Goal: Check status: Check status

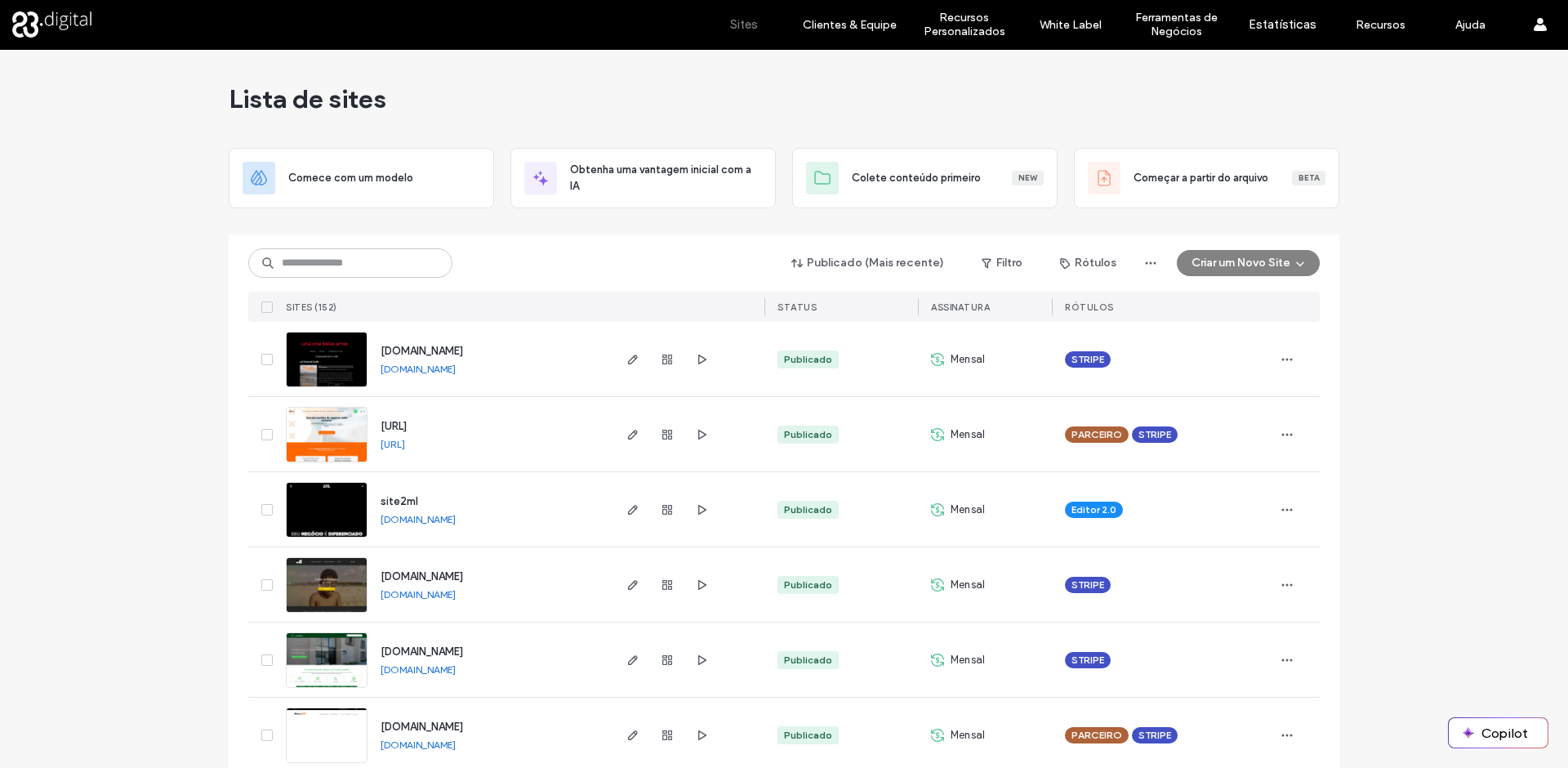
click at [361, 278] on div "Publicado (Mais recente) Filtro Rótulos Criar um Novo Site" at bounding box center [784, 263] width 1071 height 31
click at [360, 263] on input at bounding box center [350, 264] width 204 height 30
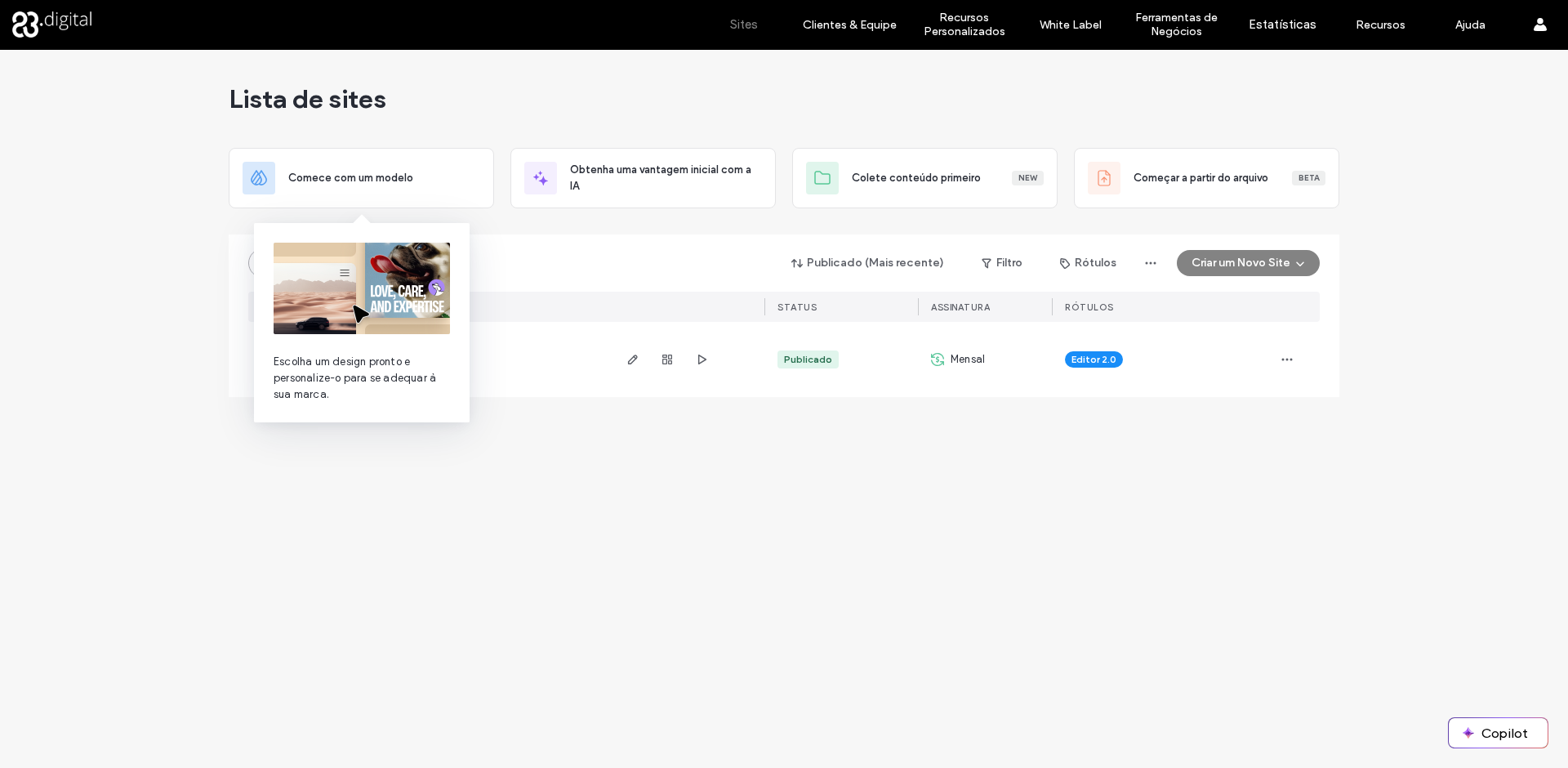
type input "****"
click at [537, 481] on div "Lista de sites Comece com um modelo Obtenha uma vantagem inicial com a IA Colet…" at bounding box center [784, 408] width 1568 height 719
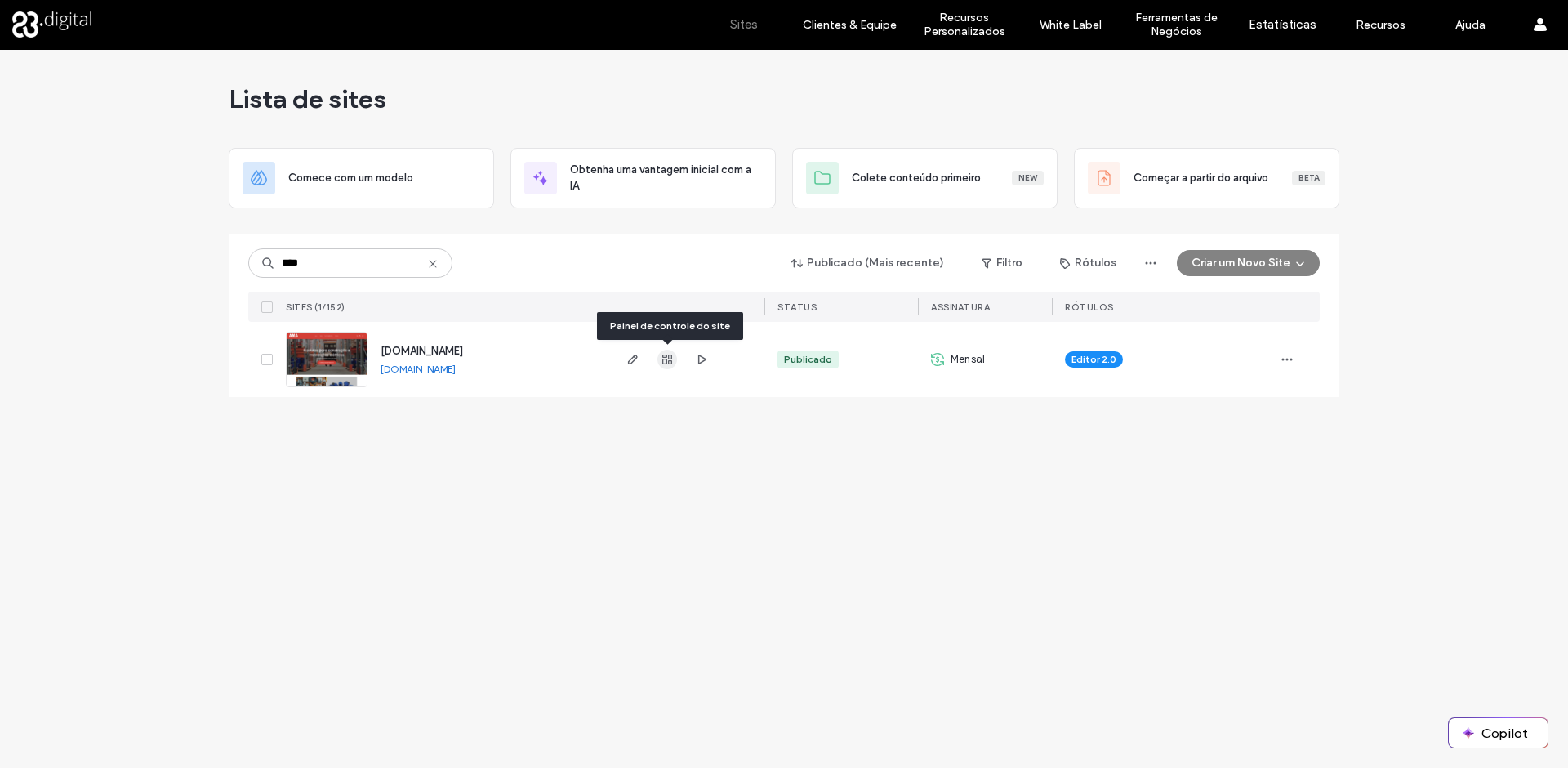
click at [661, 356] on icon "button" at bounding box center [667, 360] width 13 height 13
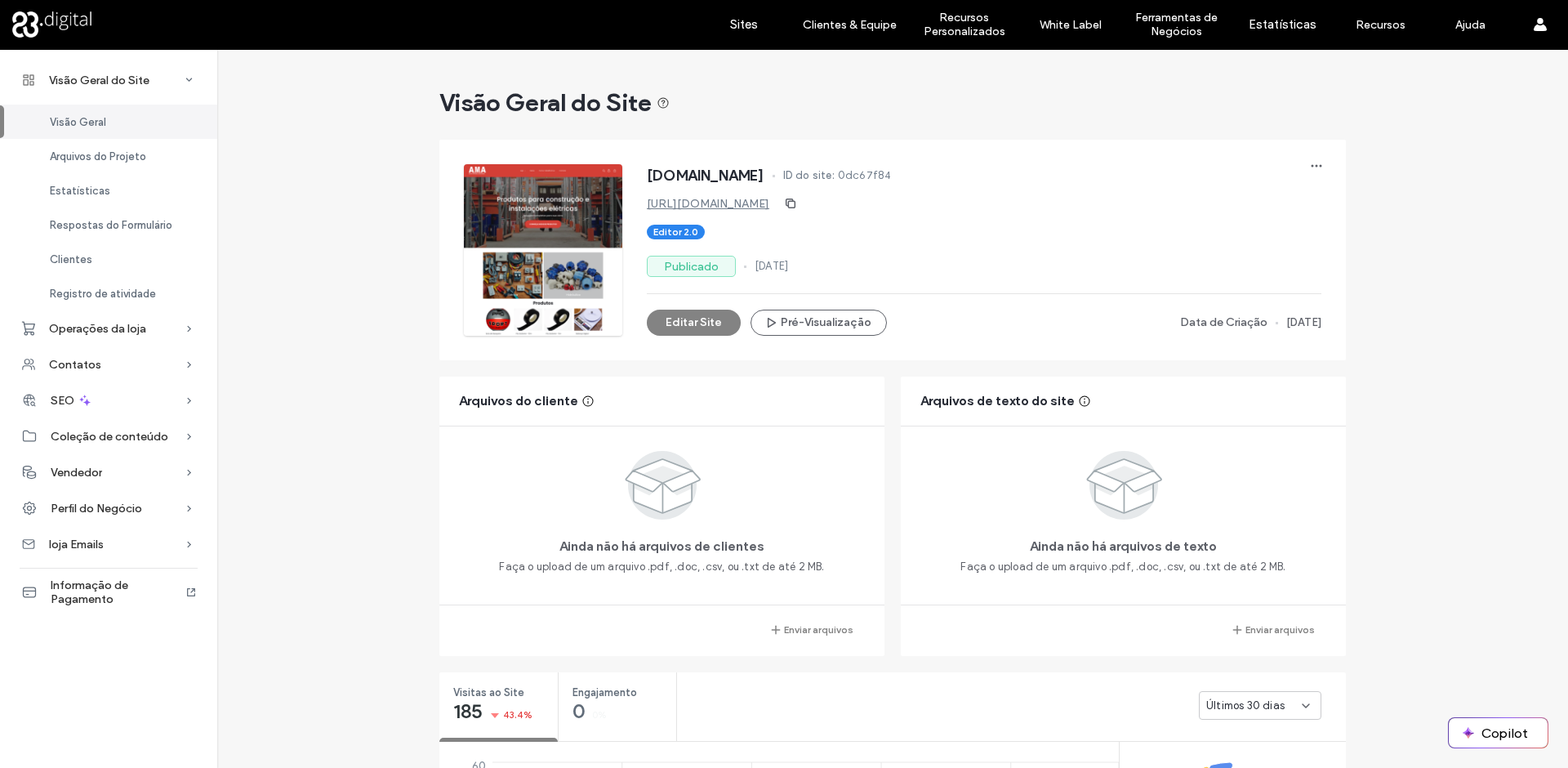
scroll to position [273, 0]
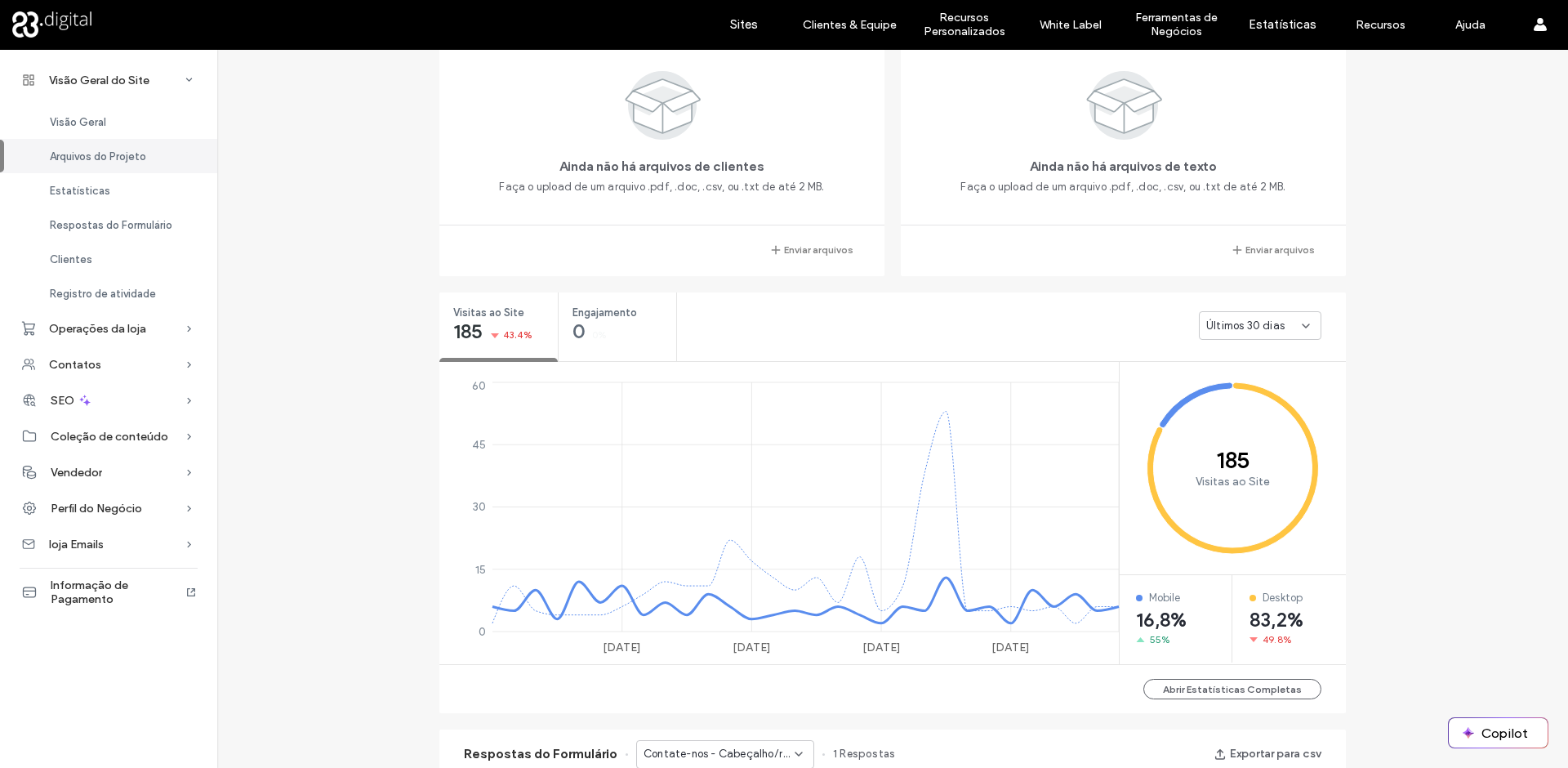
scroll to position [385, 0]
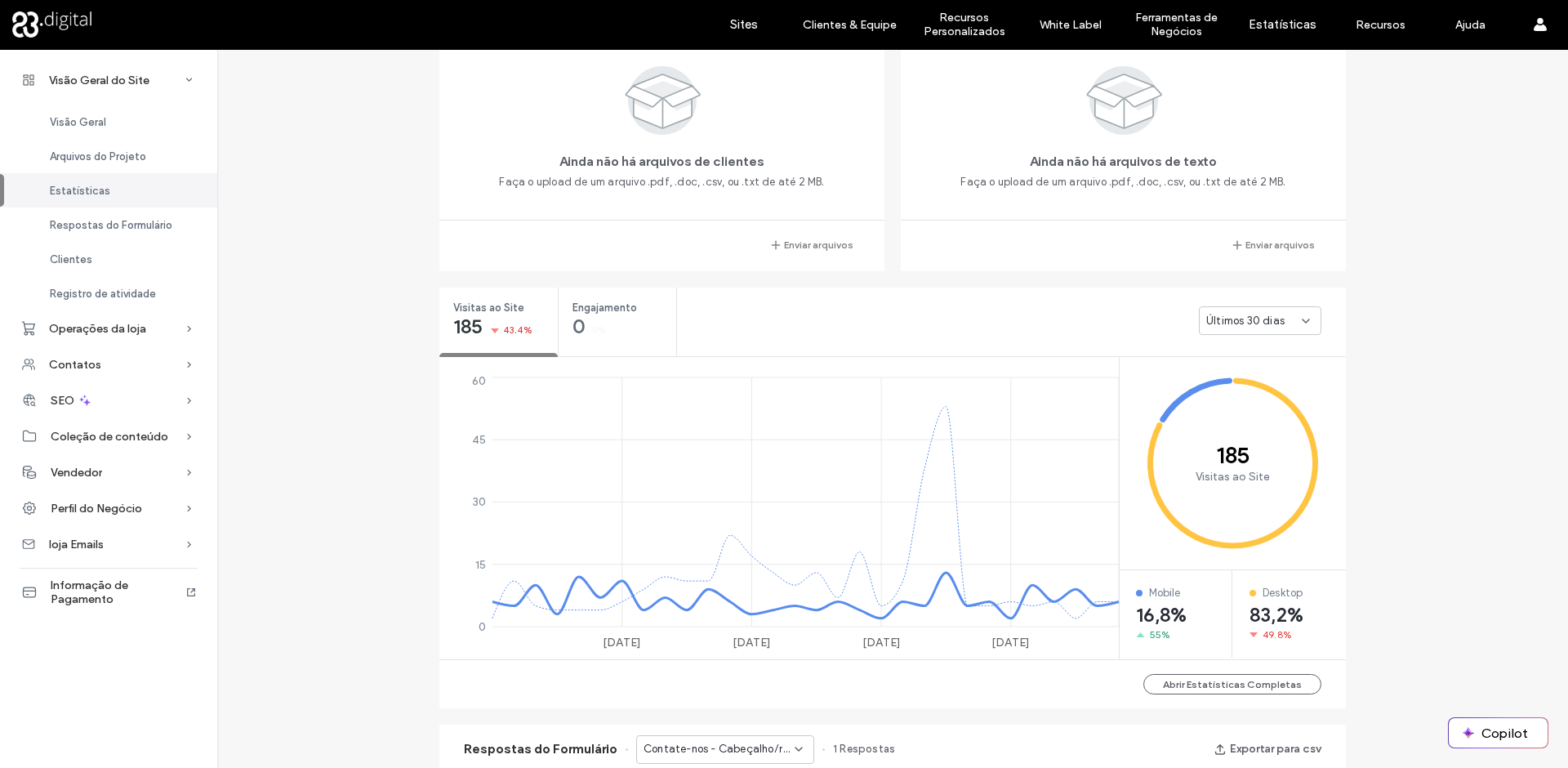
scroll to position [410, 0]
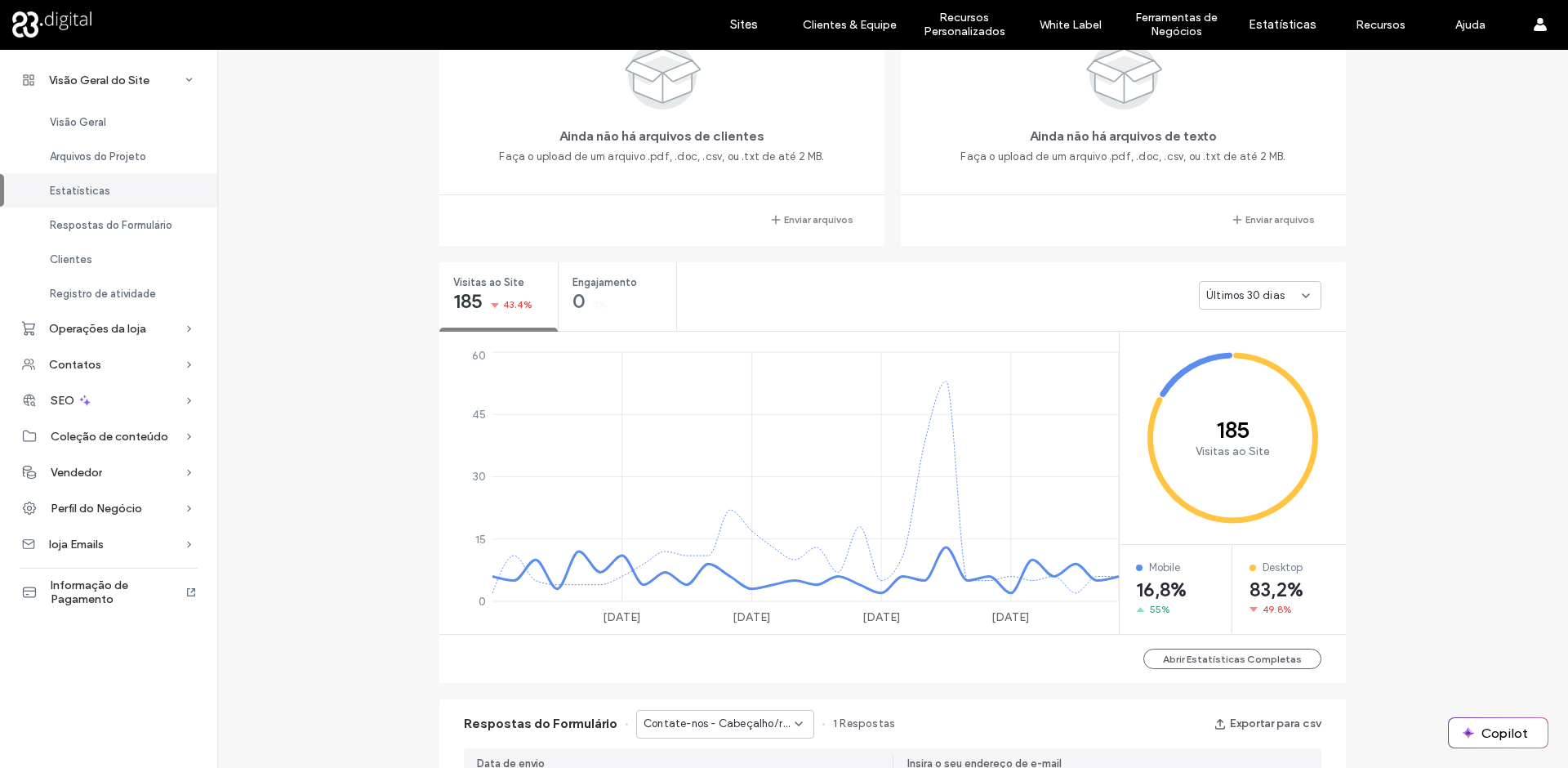
click at [1274, 293] on span "Últimos 30 dias" at bounding box center [1246, 296] width 78 height 17
click at [1269, 352] on div "Últimos 7 dias" at bounding box center [1255, 352] width 121 height 29
